Goal: Information Seeking & Learning: Learn about a topic

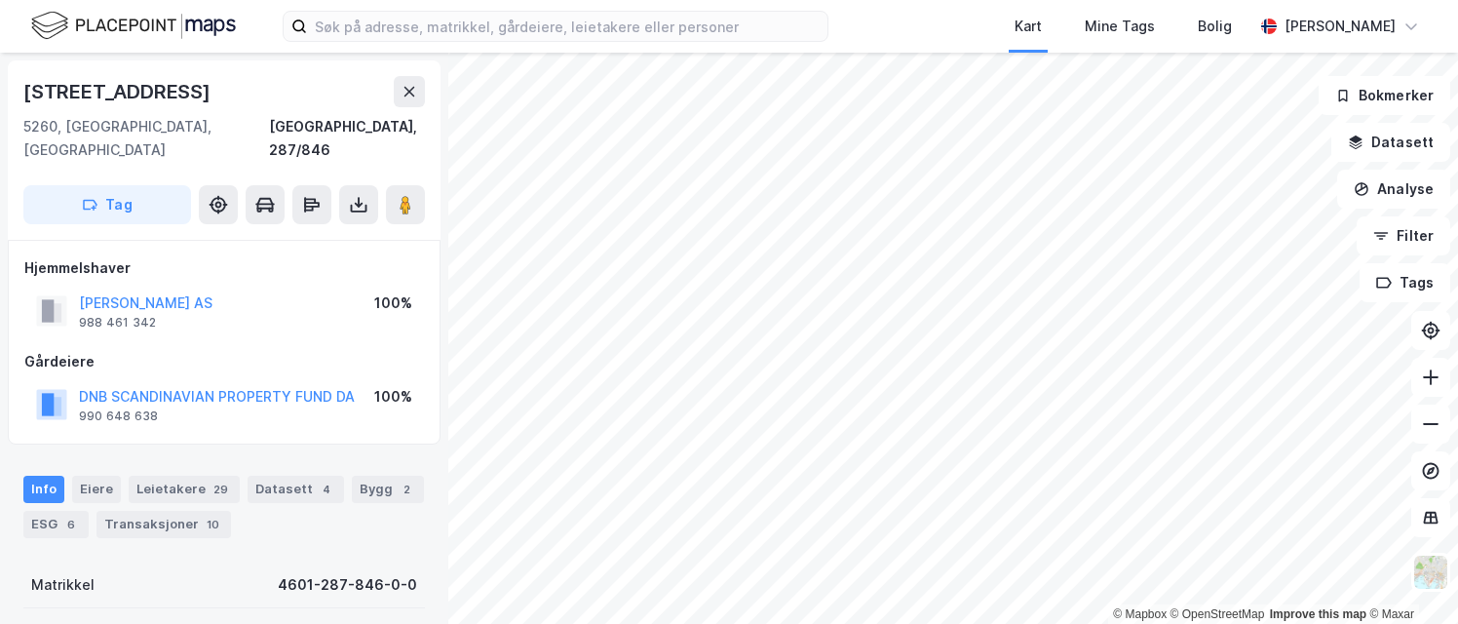
scroll to position [97, 0]
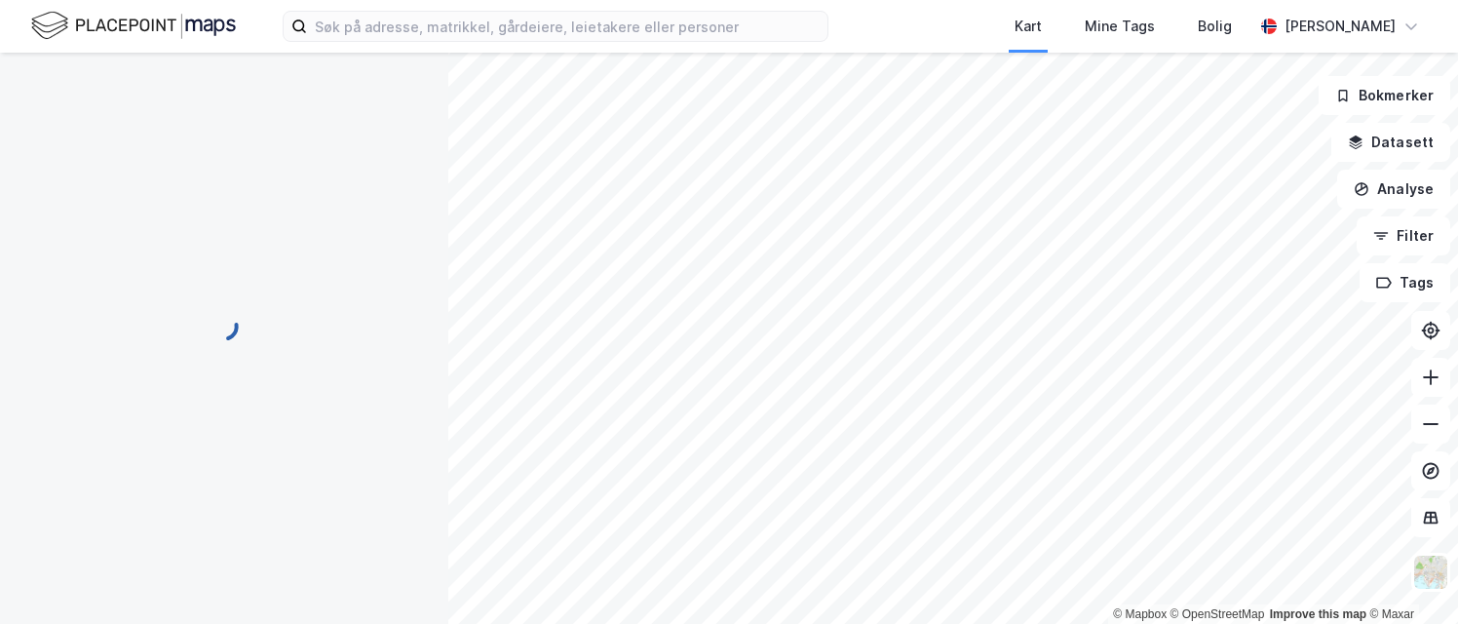
scroll to position [97, 0]
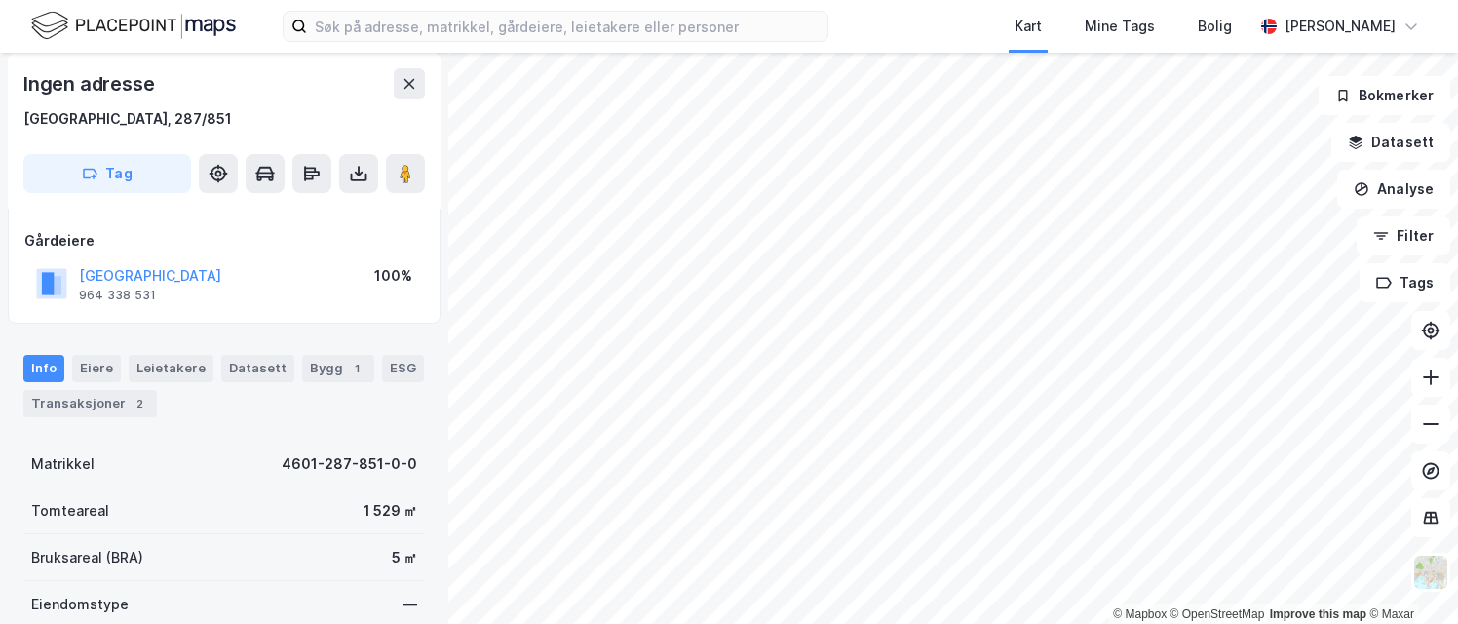
scroll to position [97, 0]
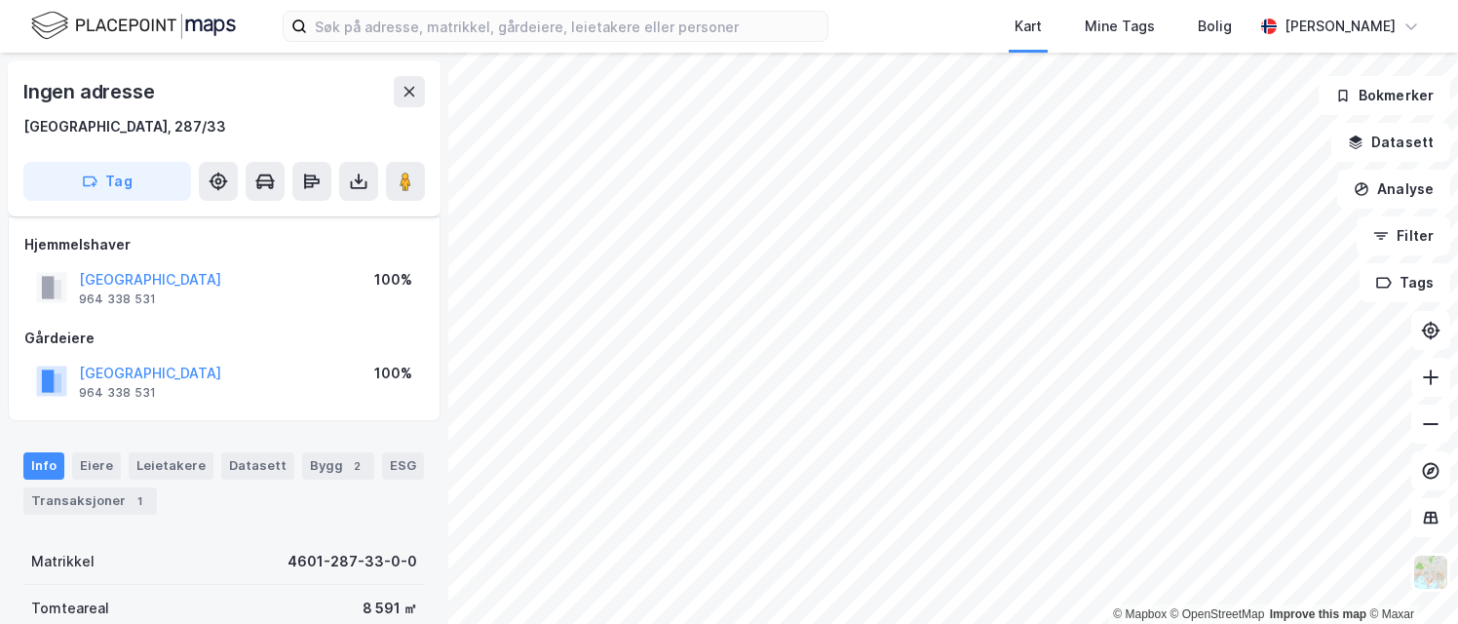
scroll to position [97, 0]
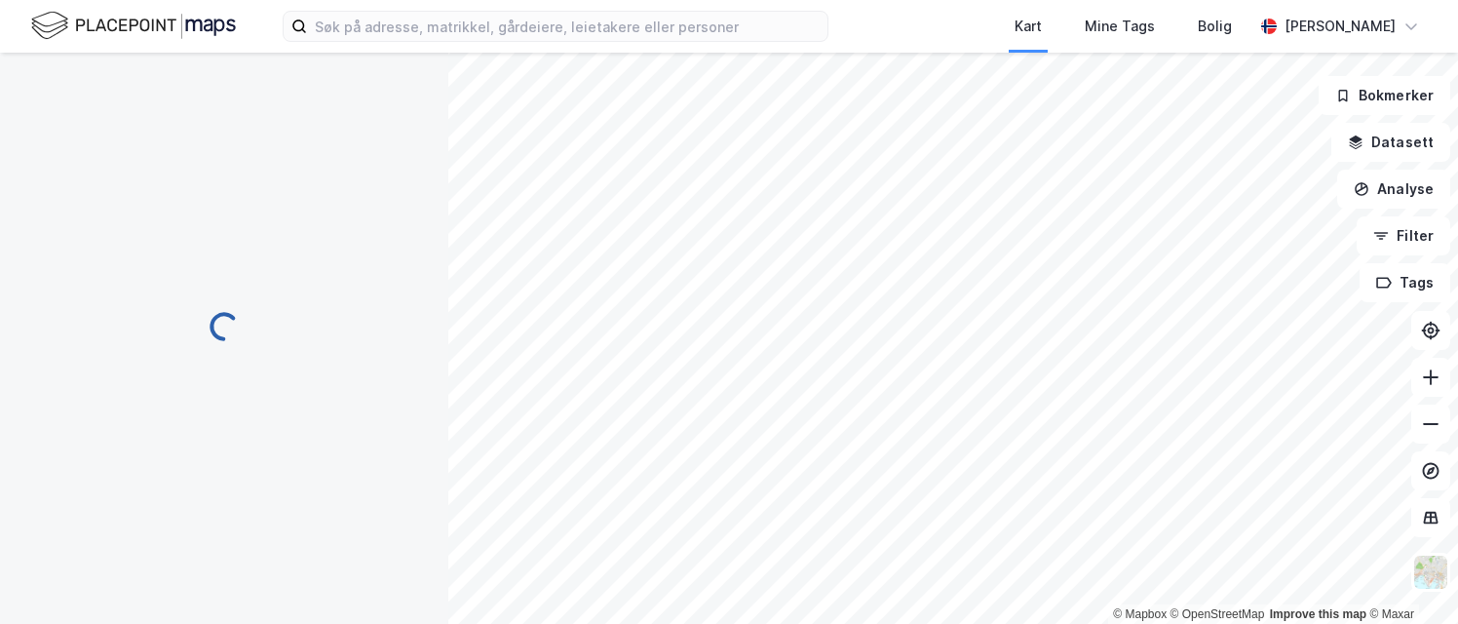
scroll to position [97, 0]
